Goal: Check status: Check status

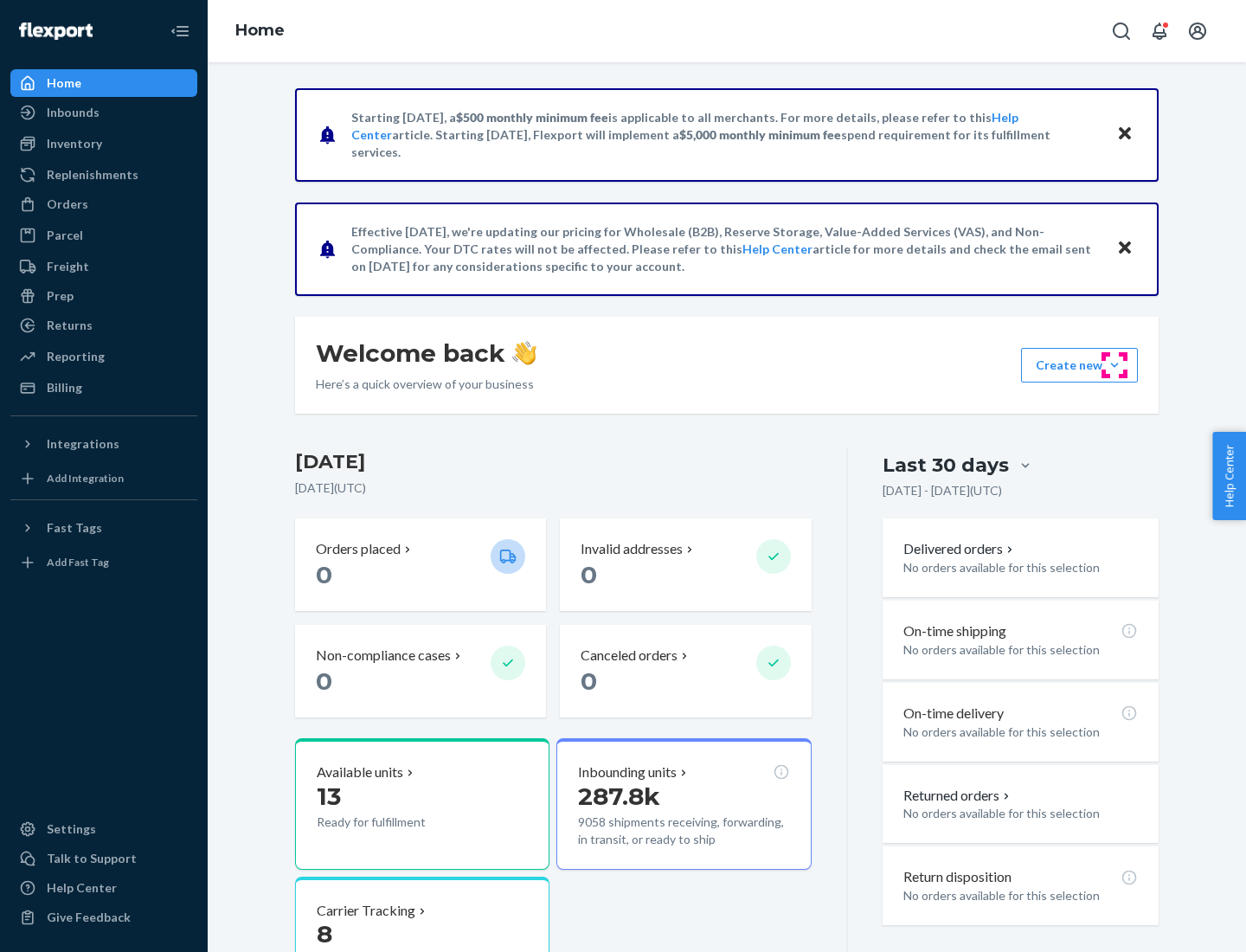
click at [1115, 365] on button "Create new Create new inbound Create new order Create new product" at bounding box center [1080, 365] width 117 height 35
click at [72, 113] on div "Inbounds" at bounding box center [73, 113] width 53 height 18
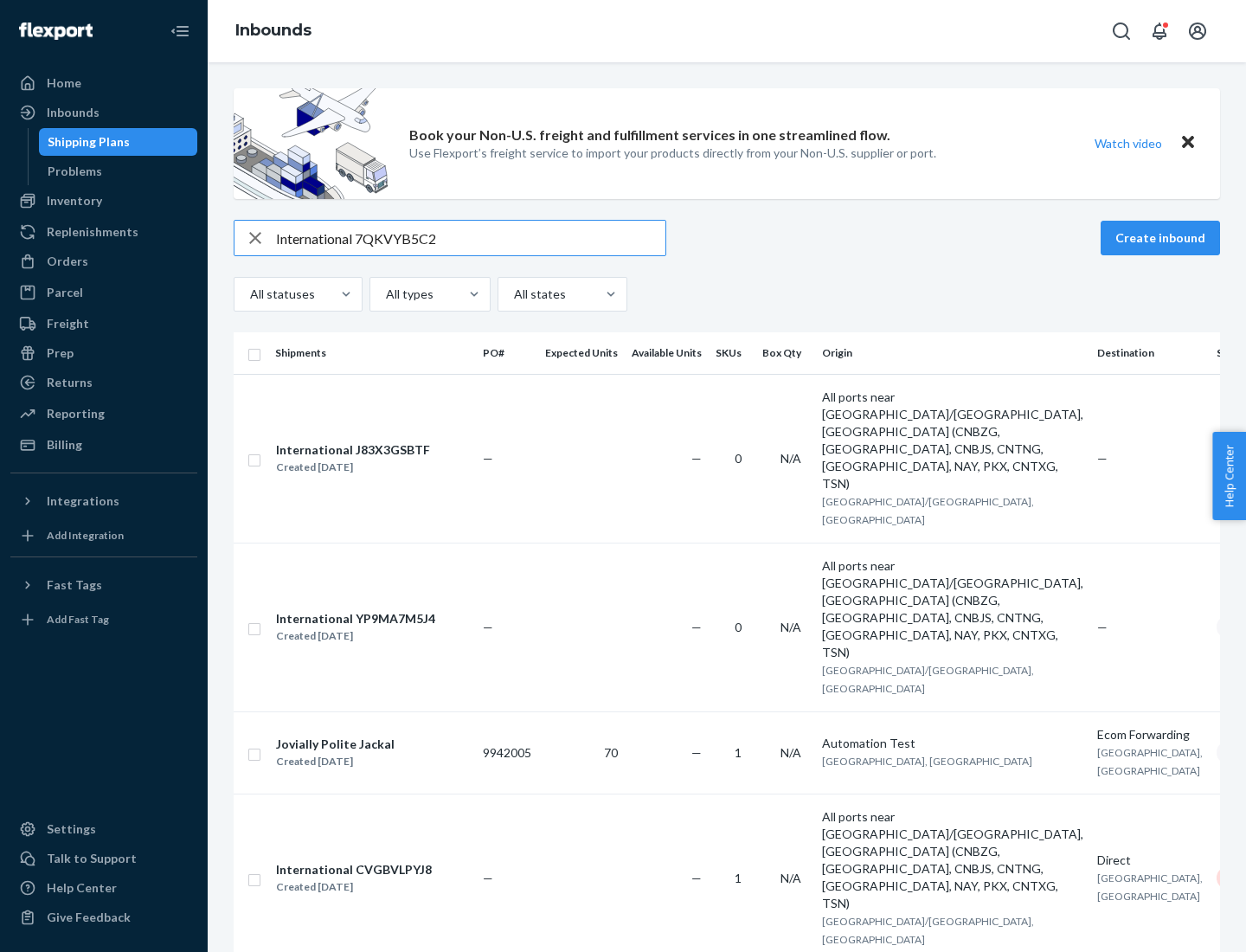
type input "International 7QKVYB5C29"
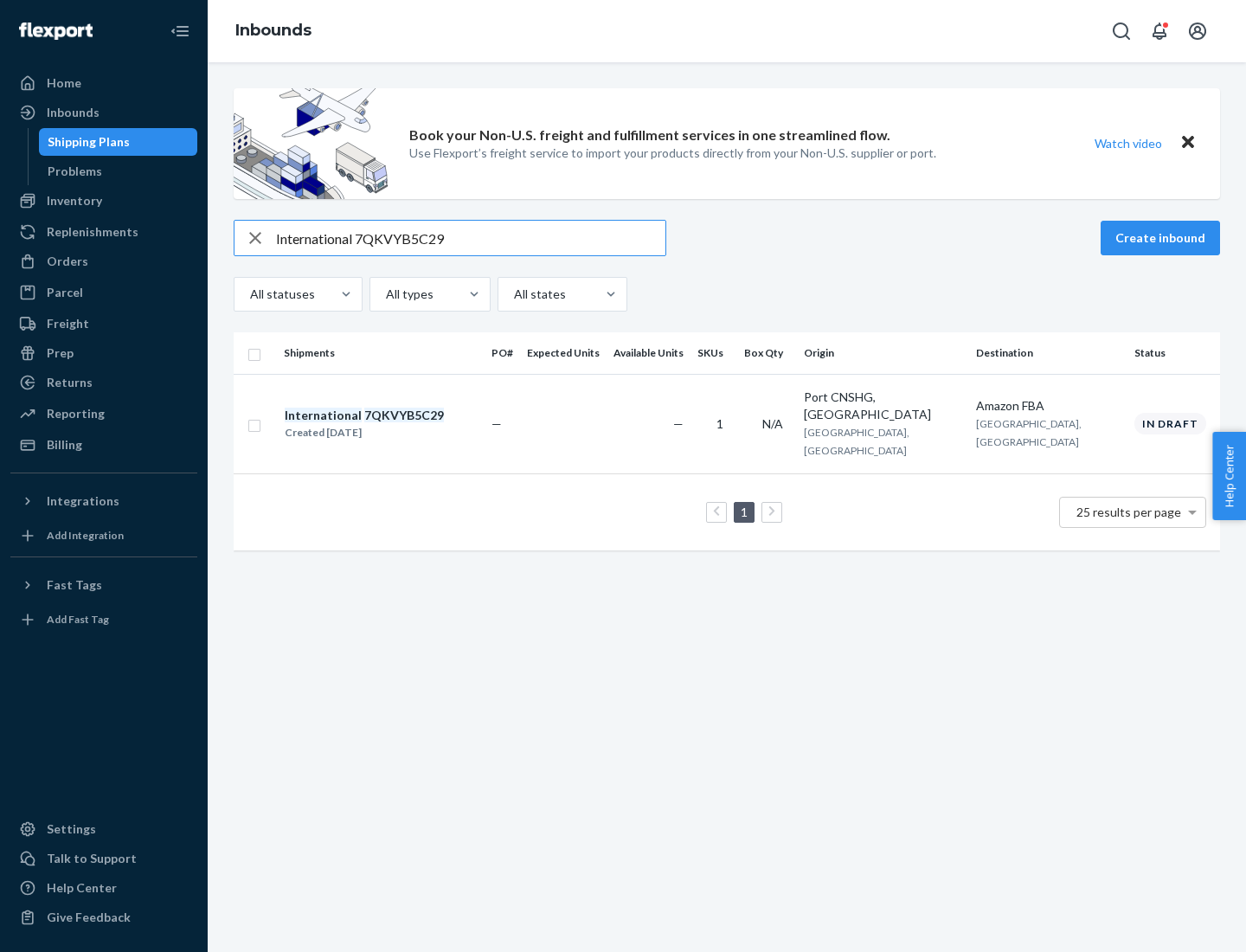
click at [394, 424] on div "Created [DATE]" at bounding box center [365, 433] width 160 height 18
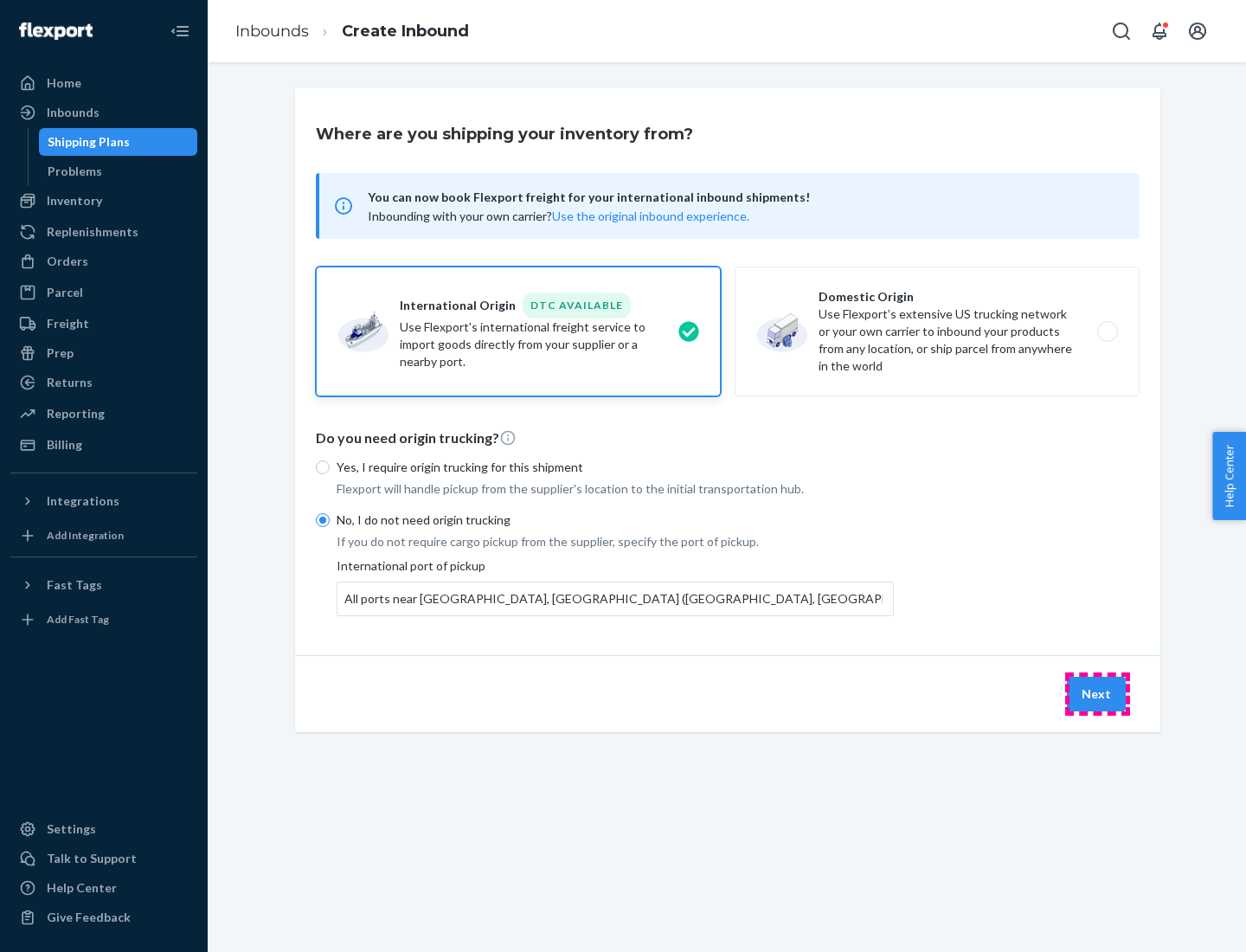
click at [1097, 693] on button "Next" at bounding box center [1096, 694] width 59 height 35
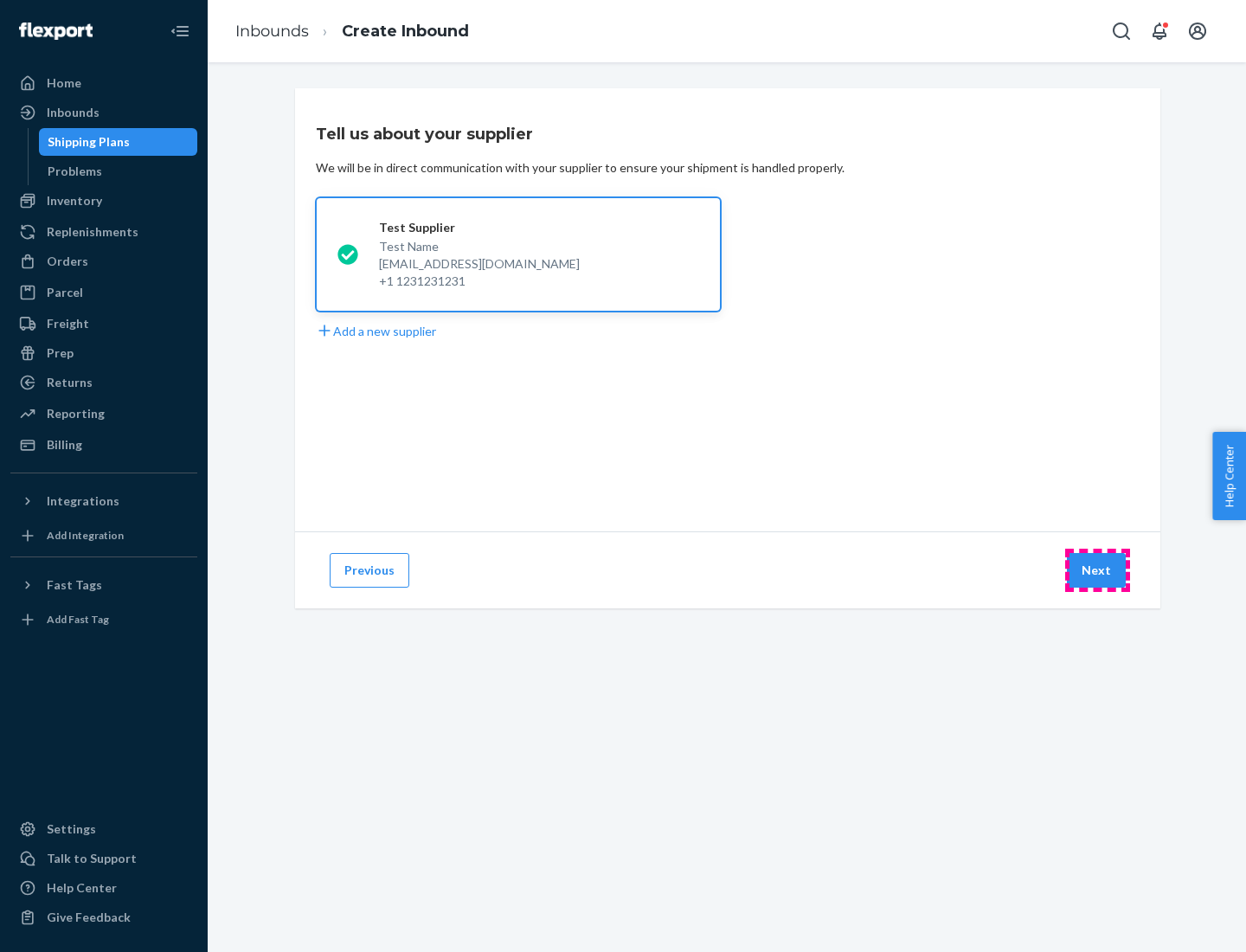
click at [1097, 570] on button "Next" at bounding box center [1096, 570] width 59 height 35
